Goal: Ask a question

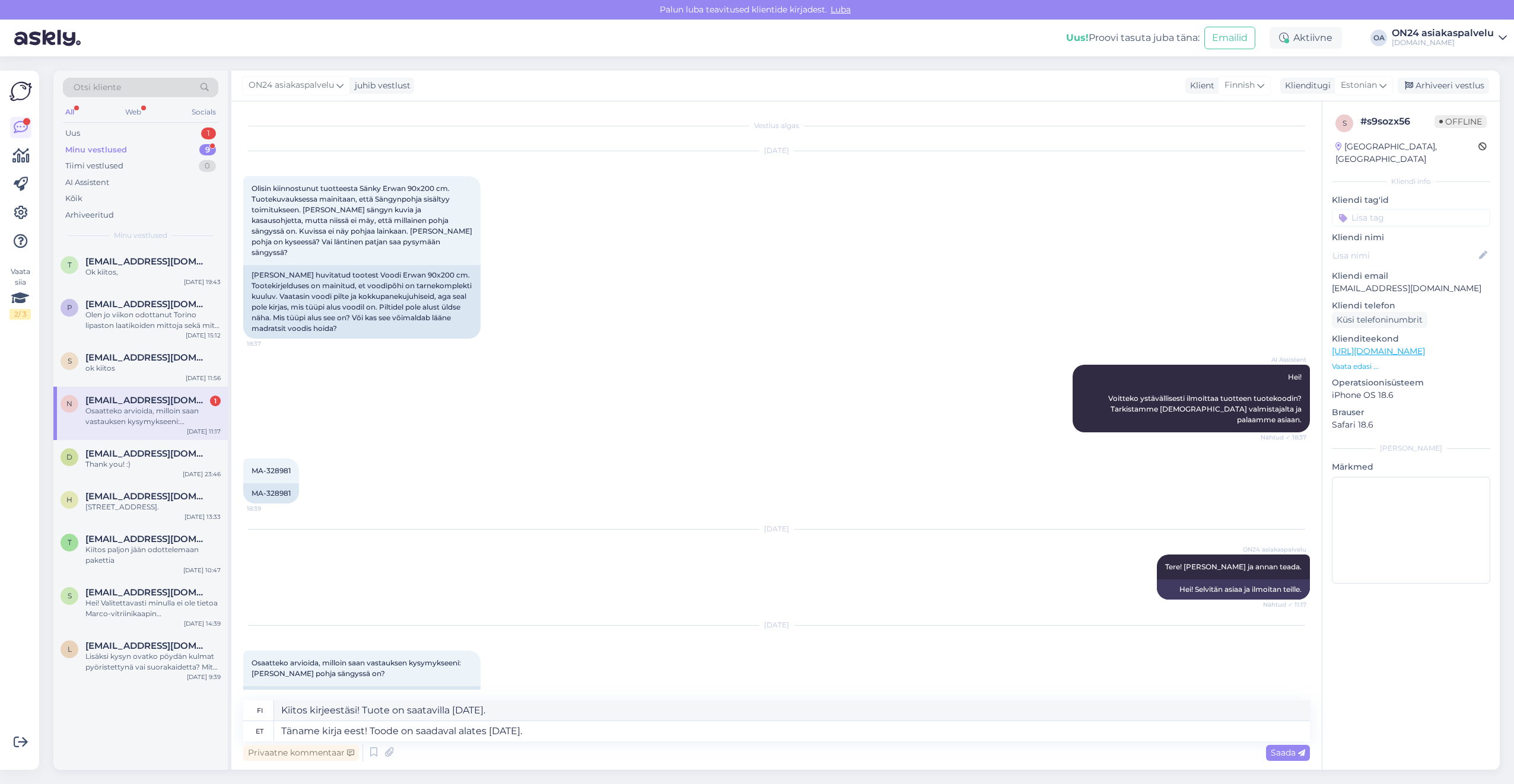
scroll to position [19, 0]
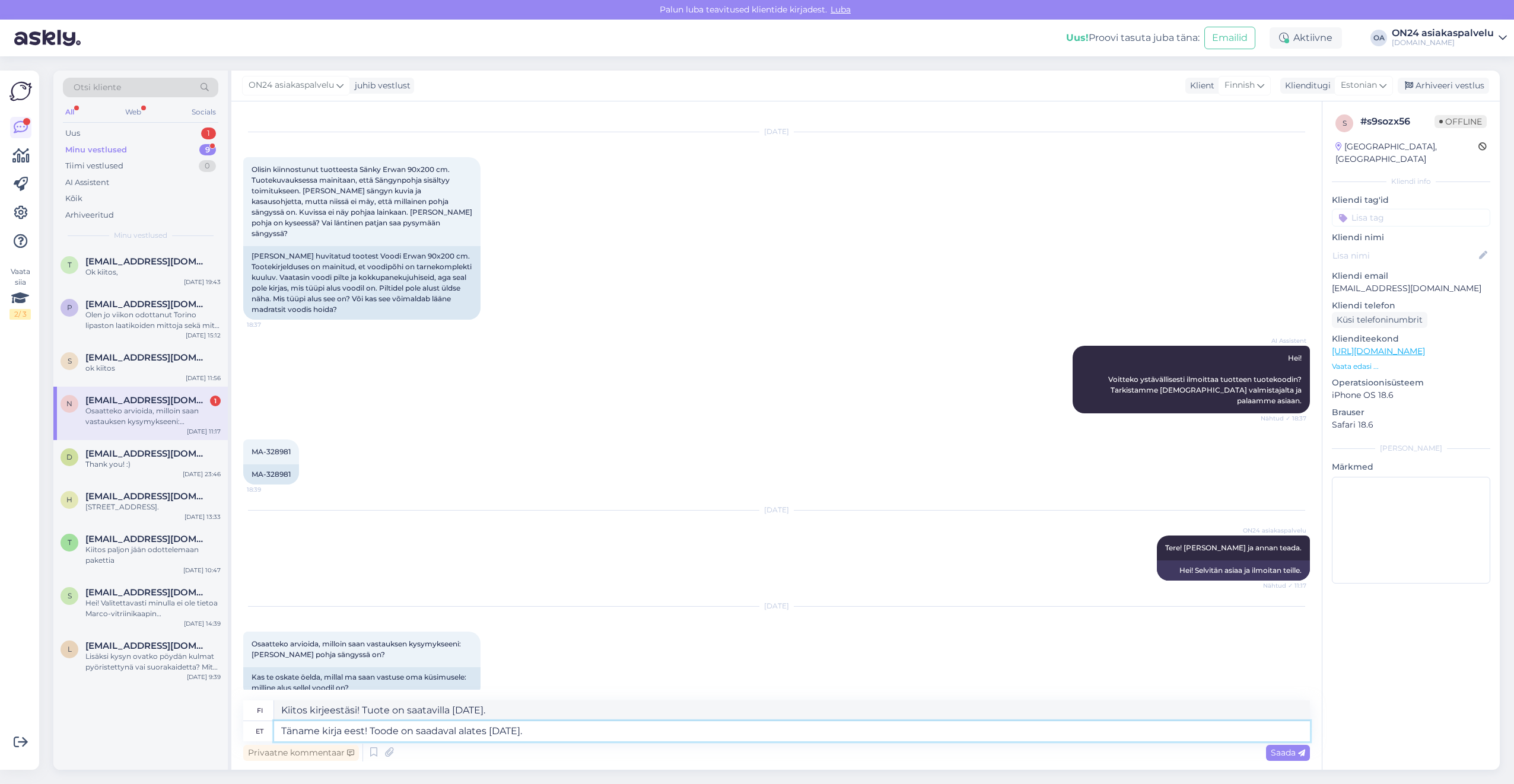
click at [563, 725] on textarea "Täname kirja eest! Toode on saadaval alates [DATE]." at bounding box center [792, 731] width 1036 height 20
drag, startPoint x: 564, startPoint y: 734, endPoint x: 372, endPoint y: 726, distance: 192.2
click at [372, 726] on textarea "Täname kirja eest! Toode on saadaval alates [DATE]." at bounding box center [792, 731] width 1036 height 20
drag, startPoint x: 543, startPoint y: 730, endPoint x: 368, endPoint y: 730, distance: 175.0
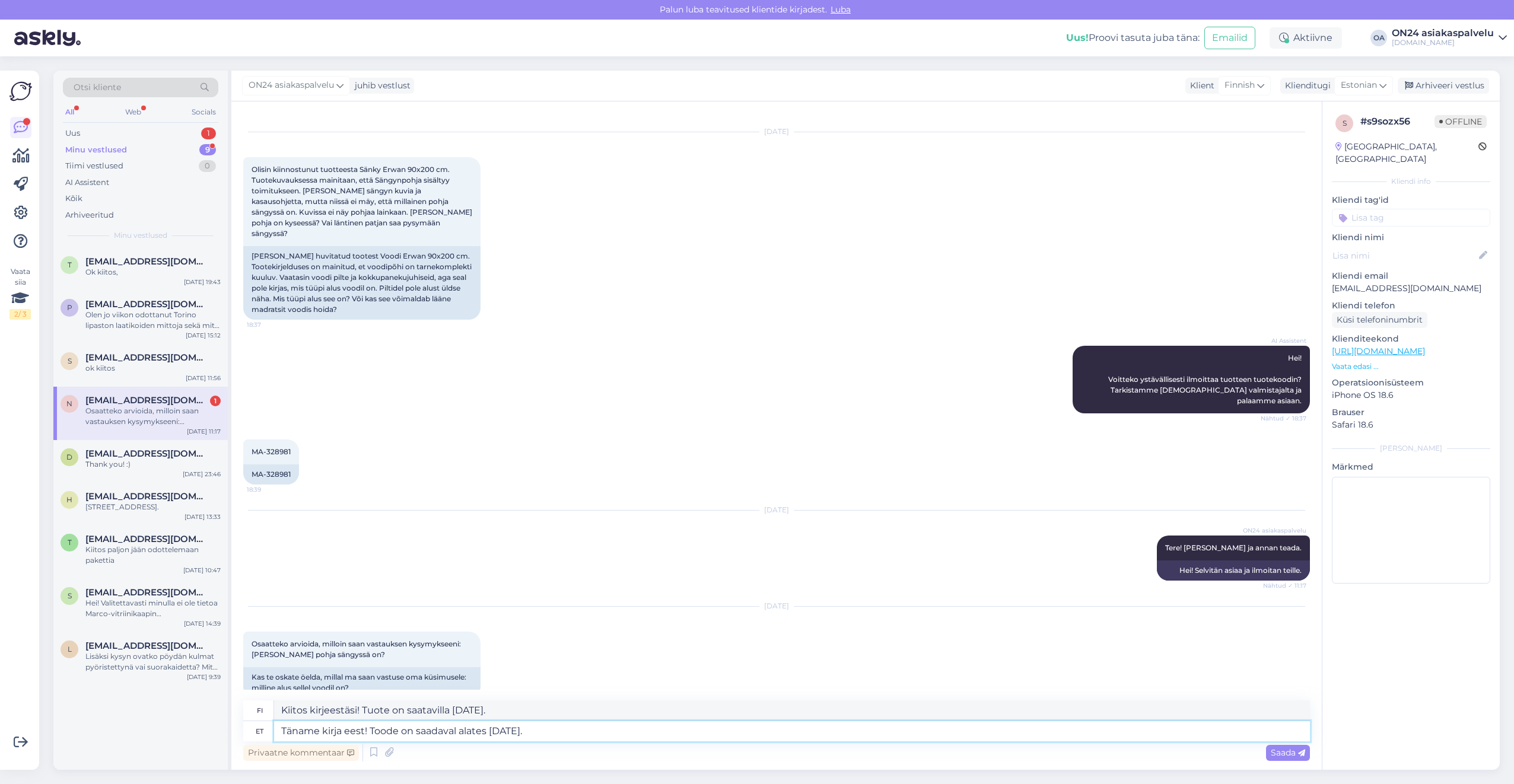
click at [368, 730] on textarea "Täname kirja eest! Toode on saadaval alates [DATE]." at bounding box center [792, 731] width 1036 height 20
type textarea "Täname kirja eest! Konto eemaldatud."
drag, startPoint x: 440, startPoint y: 703, endPoint x: 257, endPoint y: 705, distance: 183.0
click at [257, 705] on div "fi Kiitos kirjeestäsi! Tili poistettu." at bounding box center [776, 711] width 1066 height 21
type textarea "Kiitos kirjeestäsi! Tili poistettu."
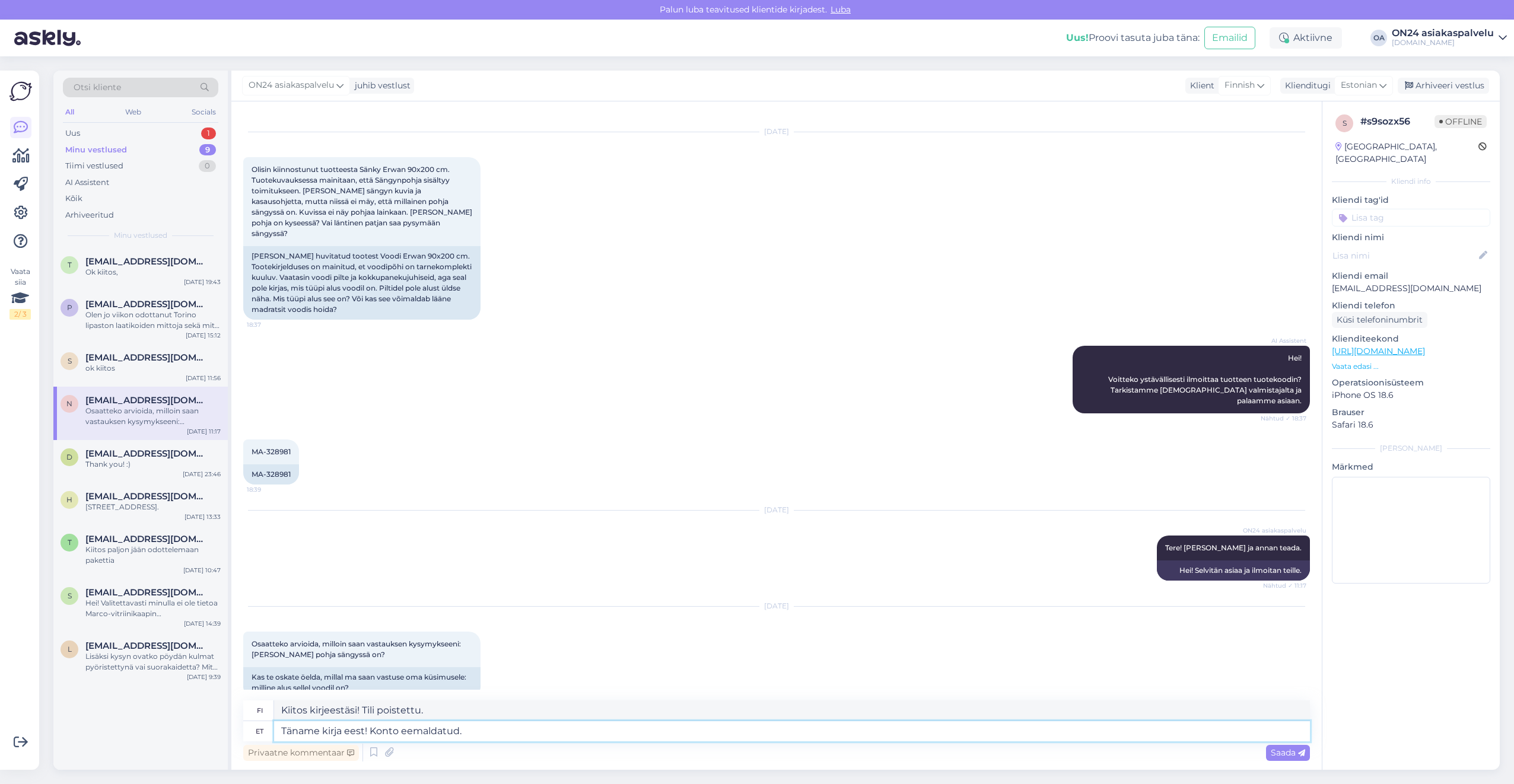
click at [471, 728] on textarea "Täname kirja eest! Konto eemaldatud." at bounding box center [792, 731] width 1036 height 20
drag, startPoint x: 471, startPoint y: 728, endPoint x: 377, endPoint y: 730, distance: 94.0
click at [377, 730] on textarea "Täname kirja eest! Konto eemaldatud." at bounding box center [792, 731] width 1036 height 20
type textarea "Täname kirja eest! Mis on tellimuse number?"
drag, startPoint x: 484, startPoint y: 708, endPoint x: 271, endPoint y: 711, distance: 213.0
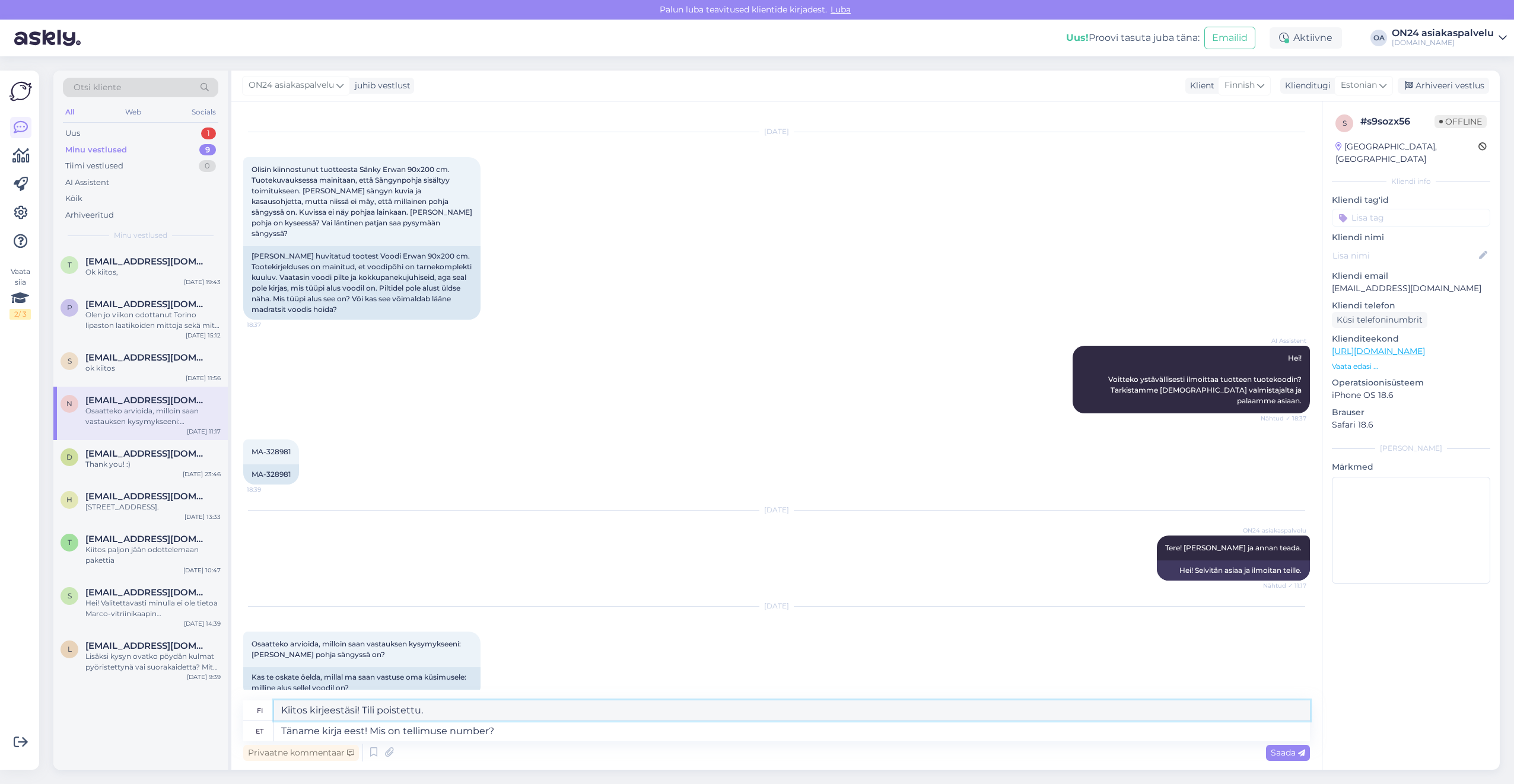
click at [271, 711] on div "fi Kiitos kirjeestäsi! Mikä on tilausnumero?" at bounding box center [776, 711] width 1066 height 21
type textarea "Kiitos kirjeestäsi! Mikä on tilausnumero?"
